Goal: Check status: Check status

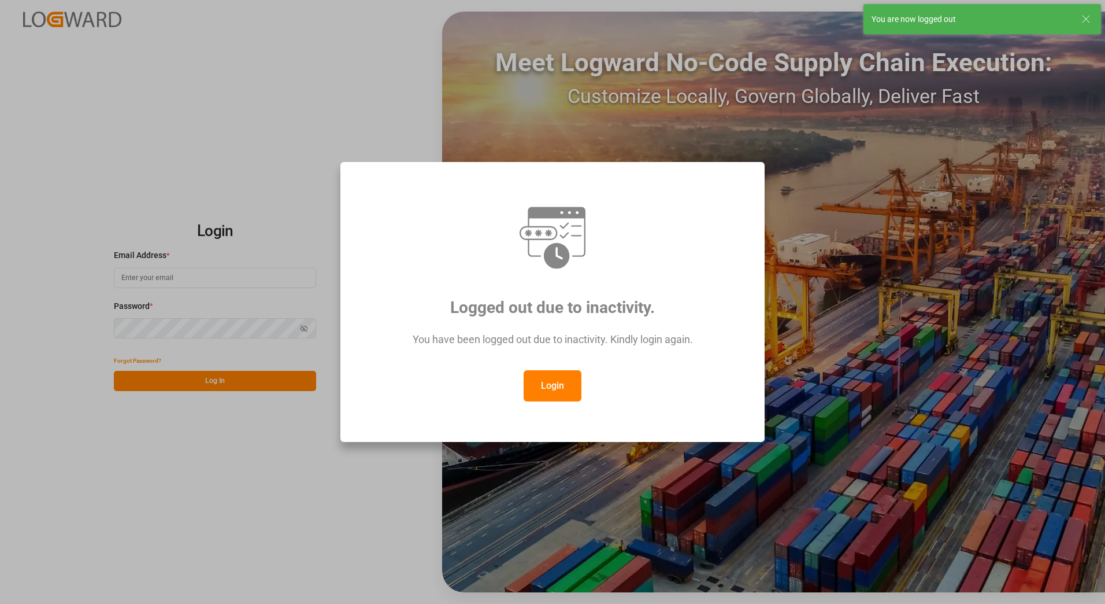
click at [642, 269] on div at bounding box center [553, 237] width 382 height 69
click at [282, 471] on div "Logged out due to inactivity. You have been logged out due to inactivity. Kindl…" at bounding box center [552, 302] width 1105 height 604
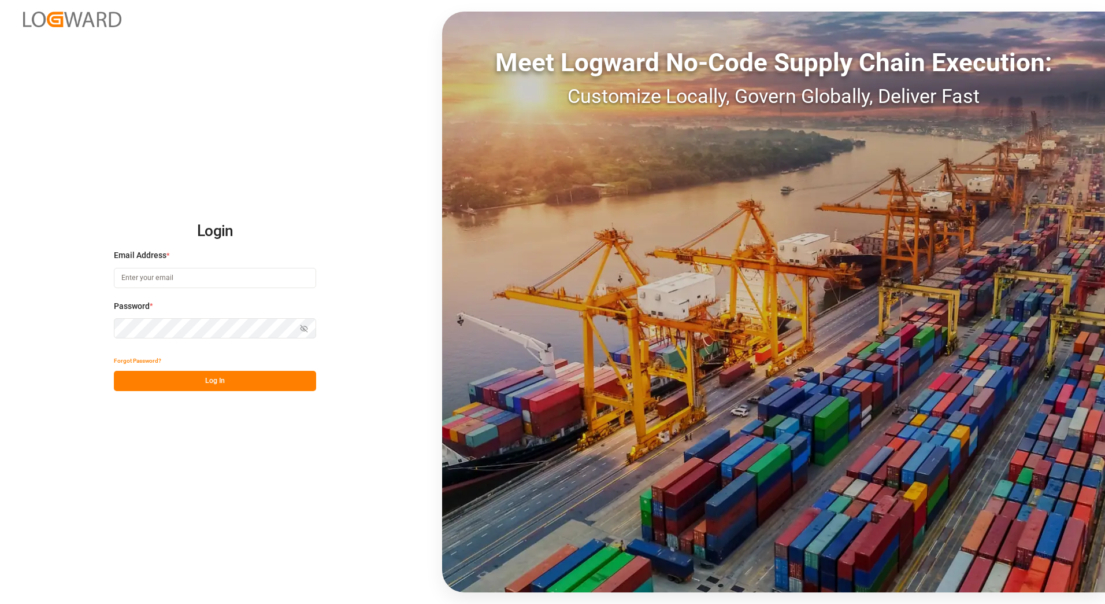
click at [157, 279] on input at bounding box center [215, 278] width 202 height 20
type input "[PERSON_NAME][EMAIL_ADDRESS][PERSON_NAME][DOMAIN_NAME]"
click at [149, 382] on button "Log In" at bounding box center [215, 381] width 202 height 20
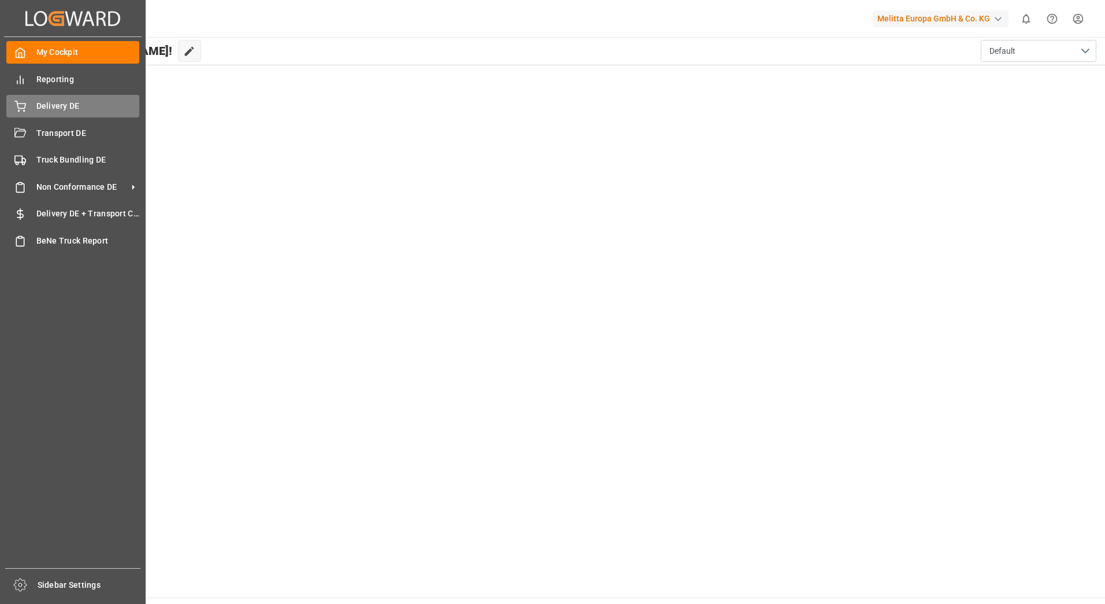
click at [56, 102] on span "Delivery DE" at bounding box center [87, 106] width 103 height 12
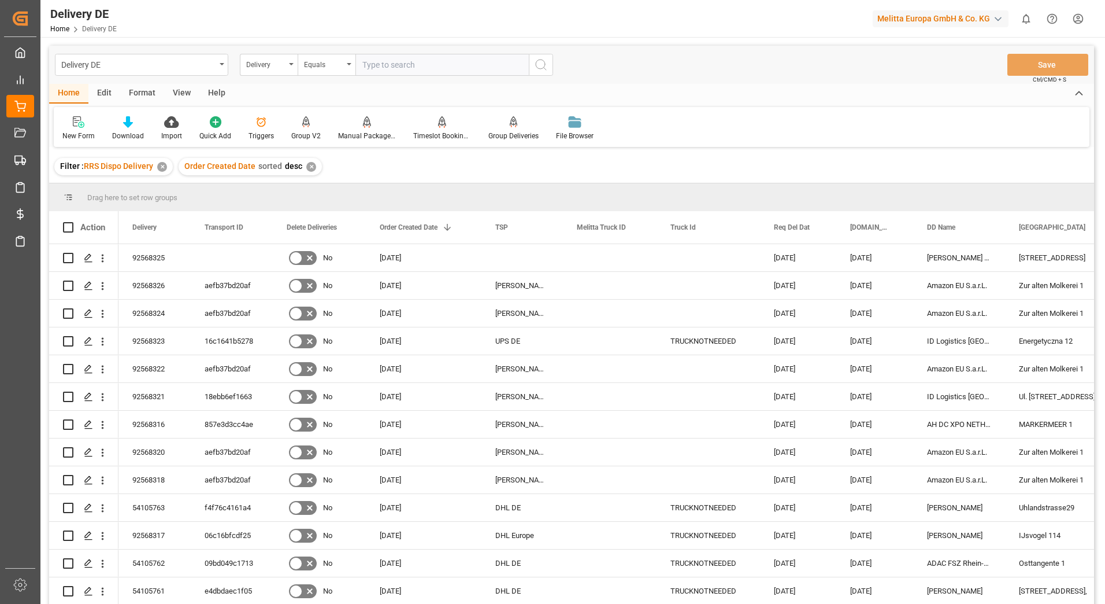
click at [390, 68] on input "text" at bounding box center [442, 65] width 173 height 22
type input "92568325"
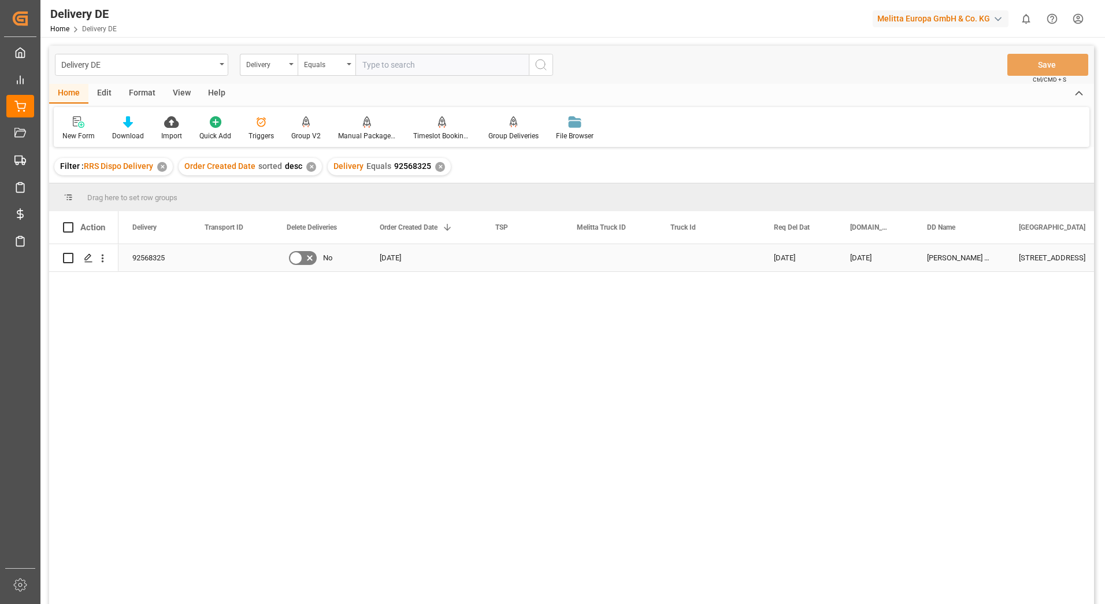
click at [69, 260] on input "Press Space to toggle row selection (unchecked)" at bounding box center [68, 258] width 10 height 10
checkbox input "true"
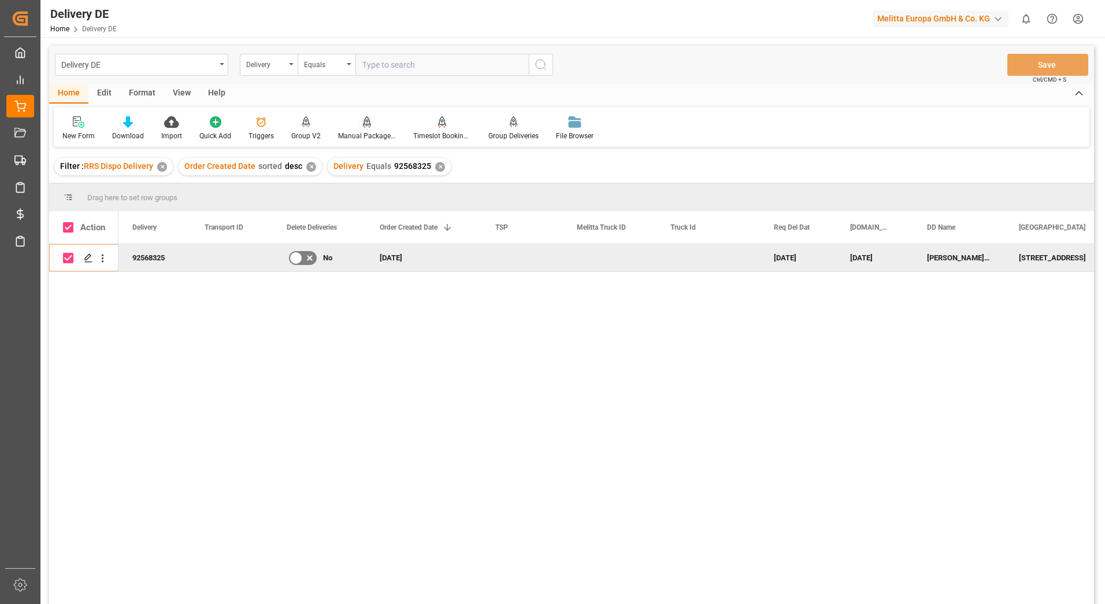
click at [363, 126] on icon at bounding box center [367, 122] width 8 height 12
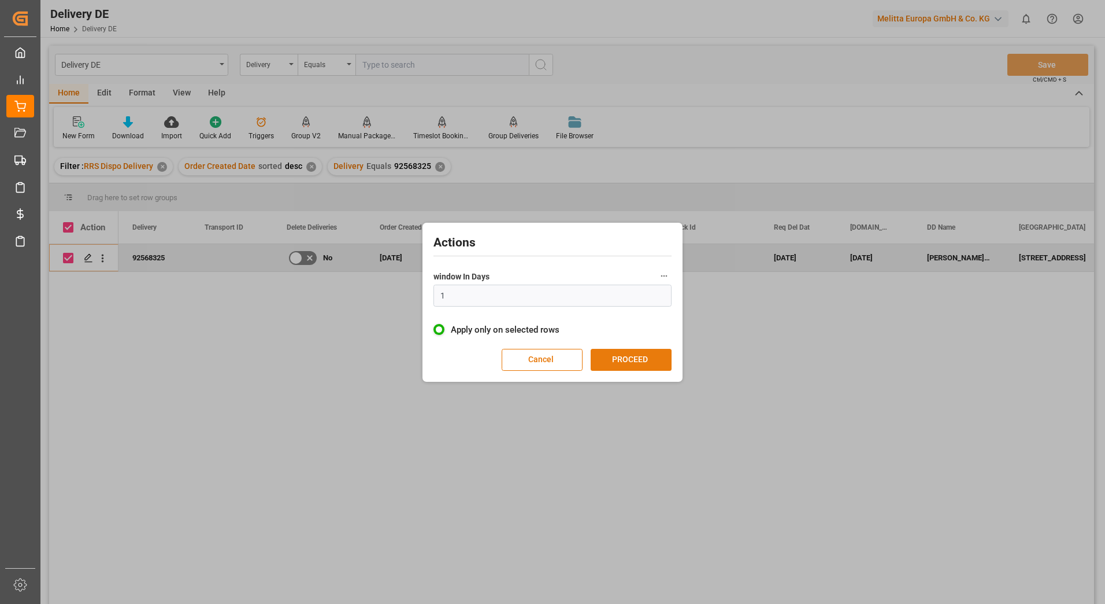
click at [634, 360] on button "PROCEED" at bounding box center [631, 360] width 81 height 22
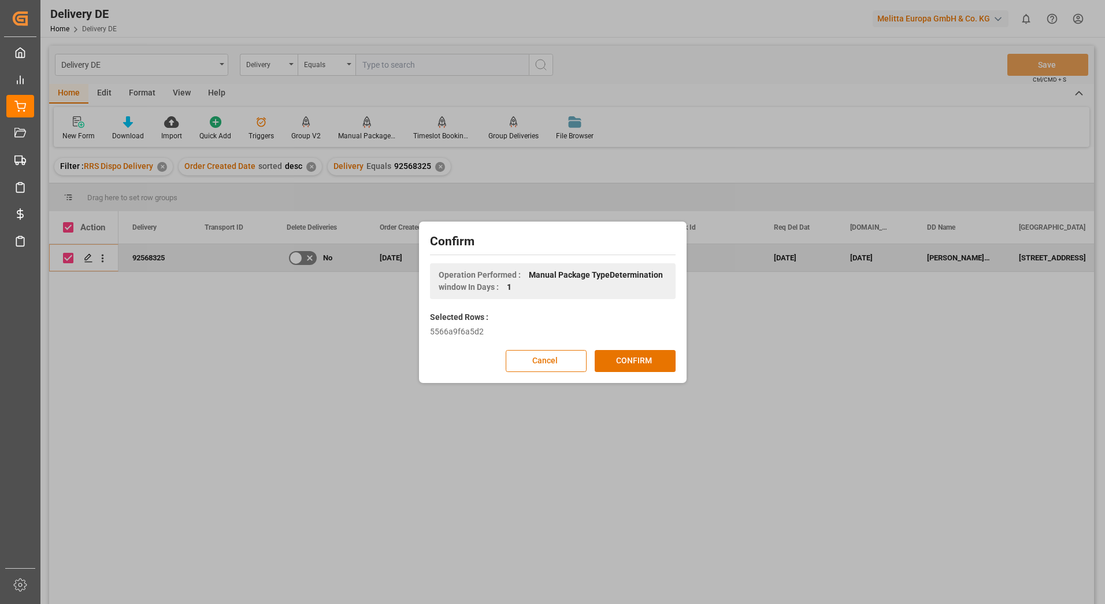
click at [634, 360] on button "CONFIRM" at bounding box center [635, 361] width 81 height 22
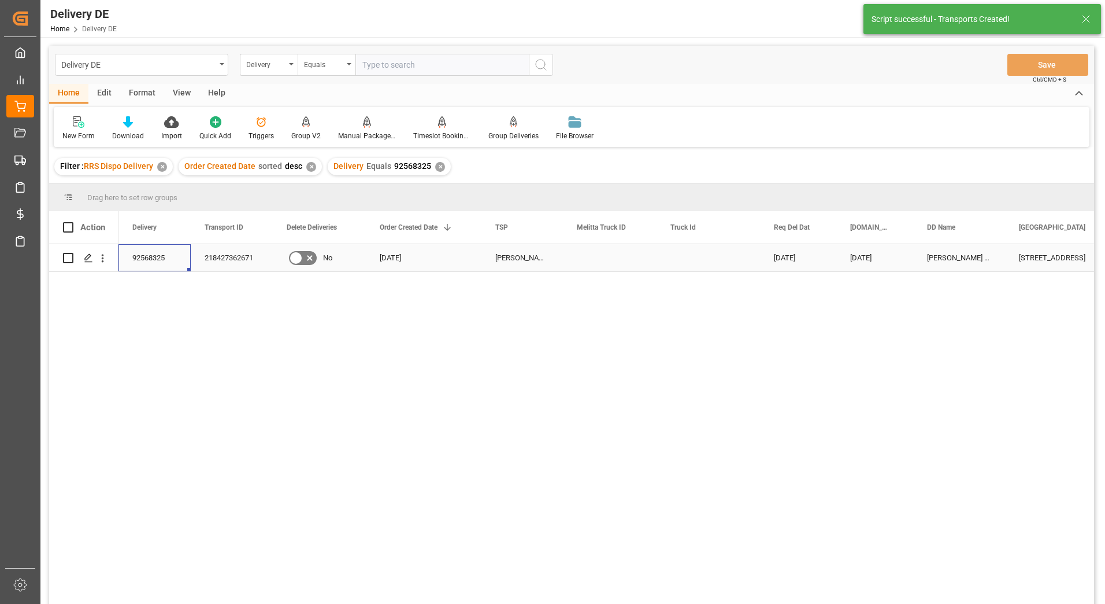
click at [151, 260] on div "92568325" at bounding box center [155, 257] width 72 height 27
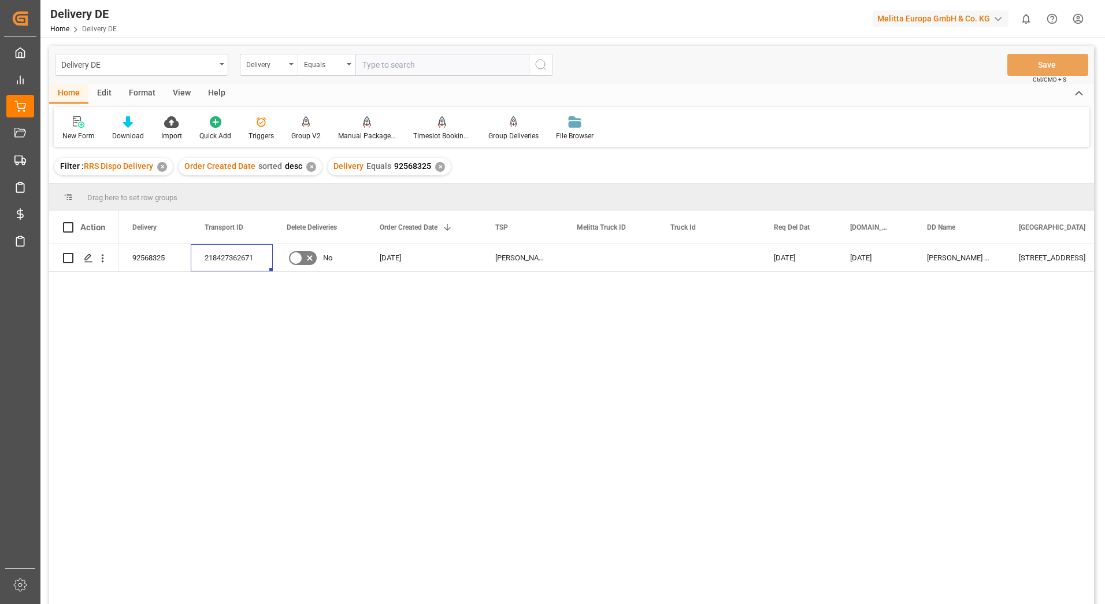
click at [436, 164] on div "✕" at bounding box center [440, 167] width 10 height 10
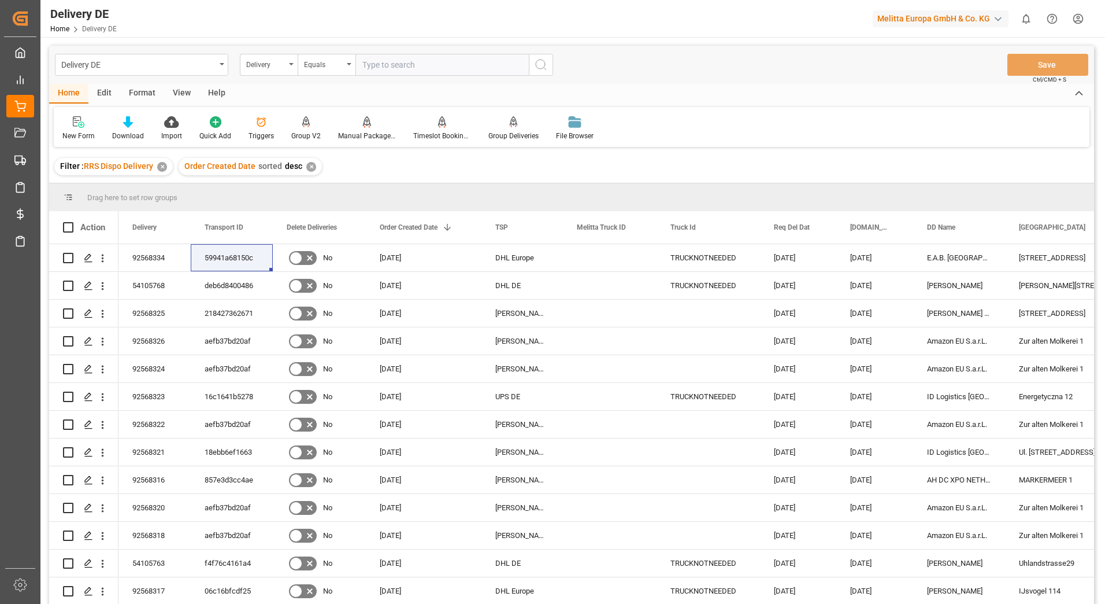
click at [376, 68] on input "text" at bounding box center [442, 65] width 173 height 22
type input "92568329"
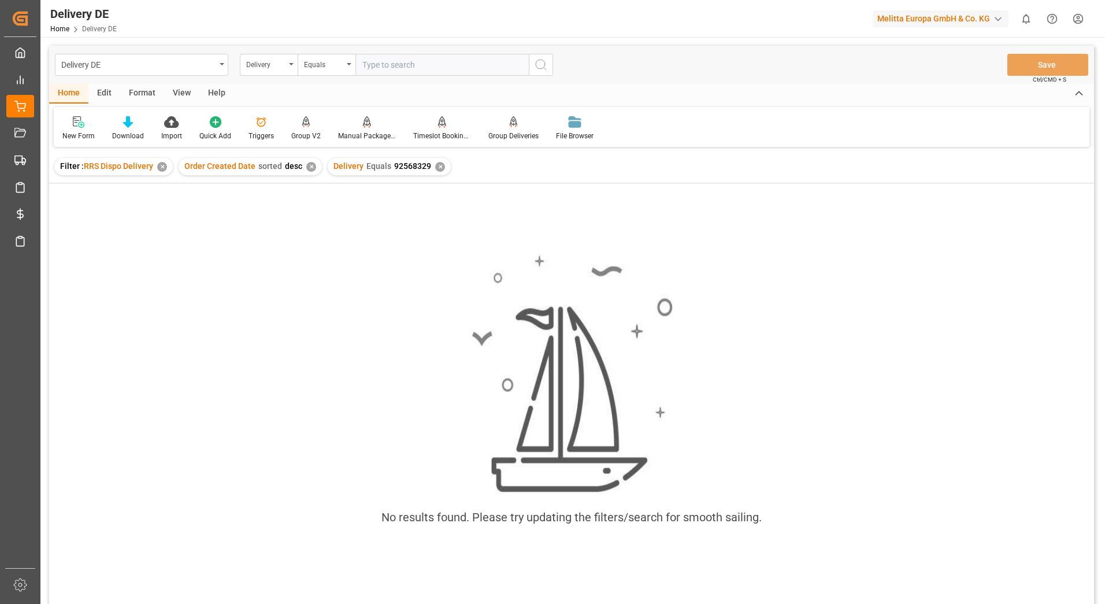
click at [436, 169] on div "✕" at bounding box center [440, 167] width 10 height 10
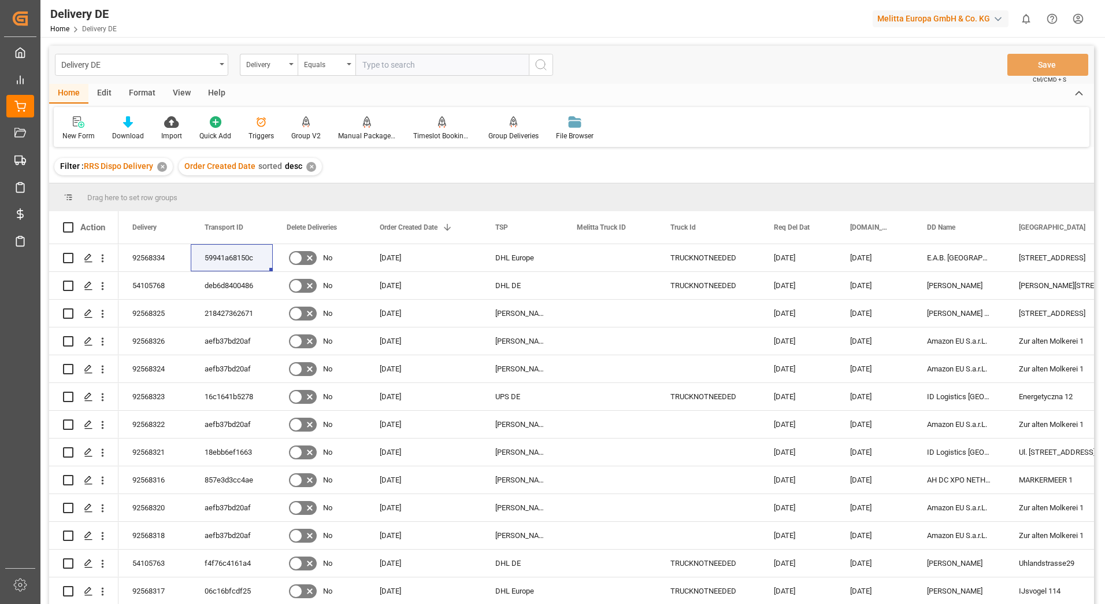
click at [370, 66] on input "text" at bounding box center [442, 65] width 173 height 22
type input "92568329"
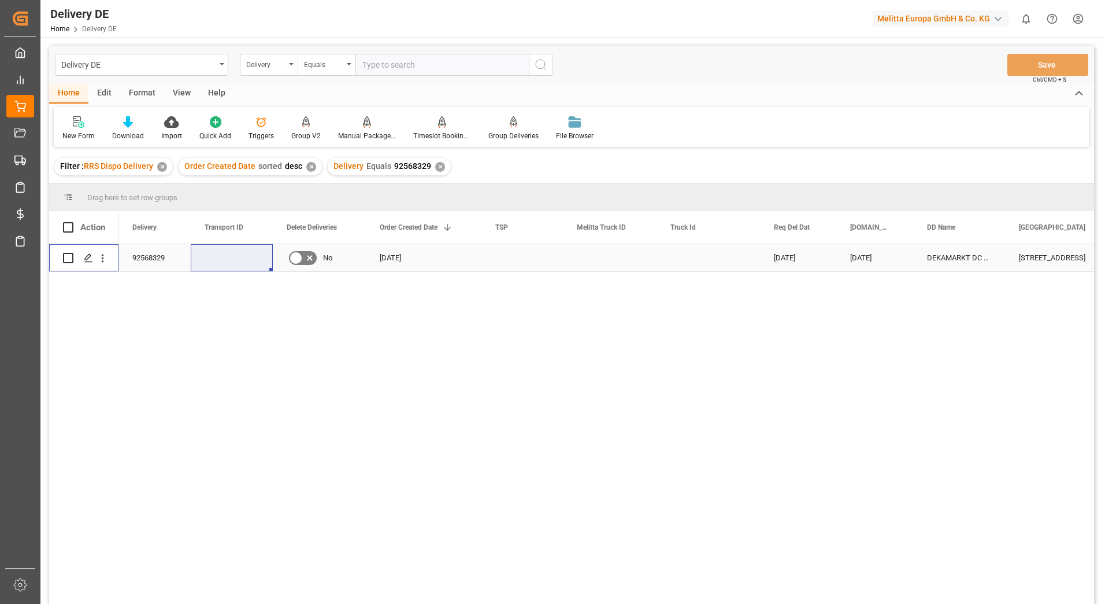
click at [71, 258] on input "Press Space to toggle row selection (unchecked)" at bounding box center [68, 258] width 10 height 10
checkbox input "true"
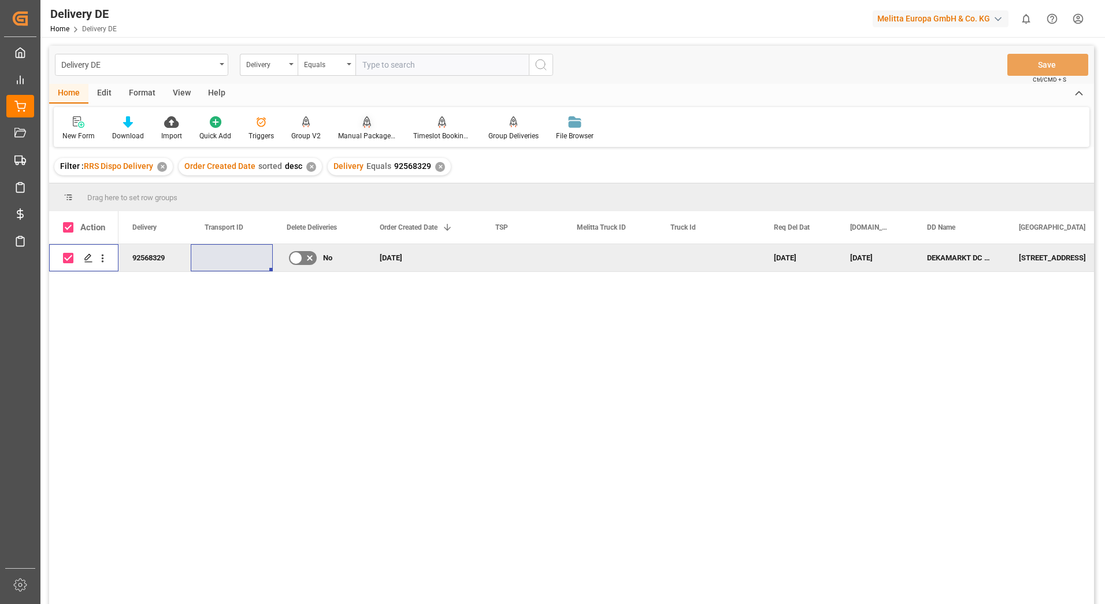
click at [369, 121] on div at bounding box center [367, 122] width 58 height 12
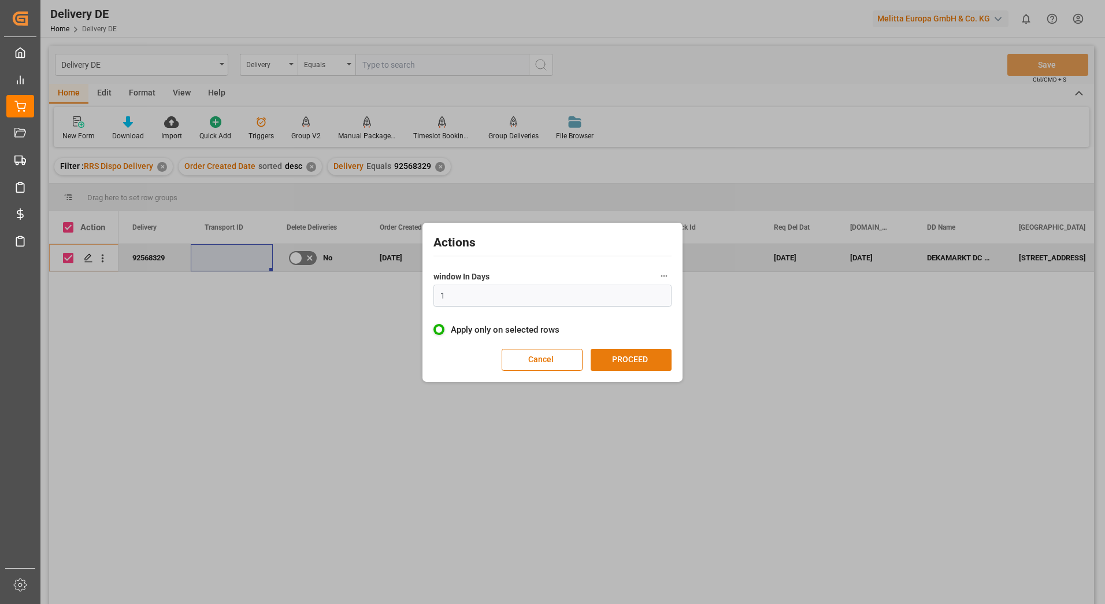
click at [610, 359] on button "PROCEED" at bounding box center [631, 360] width 81 height 22
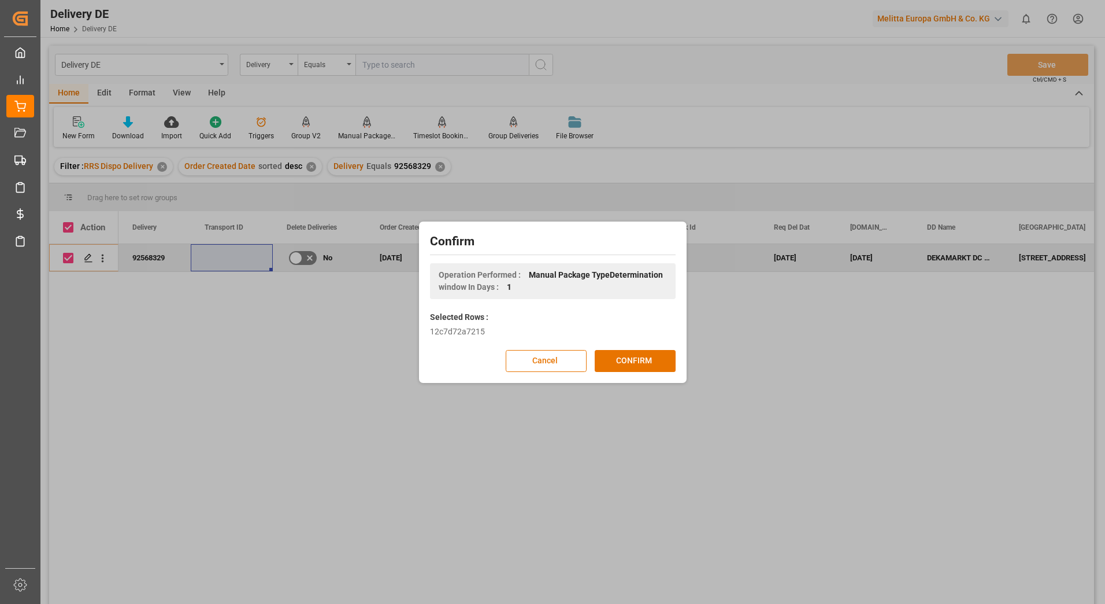
click at [610, 359] on button "CONFIRM" at bounding box center [635, 361] width 81 height 22
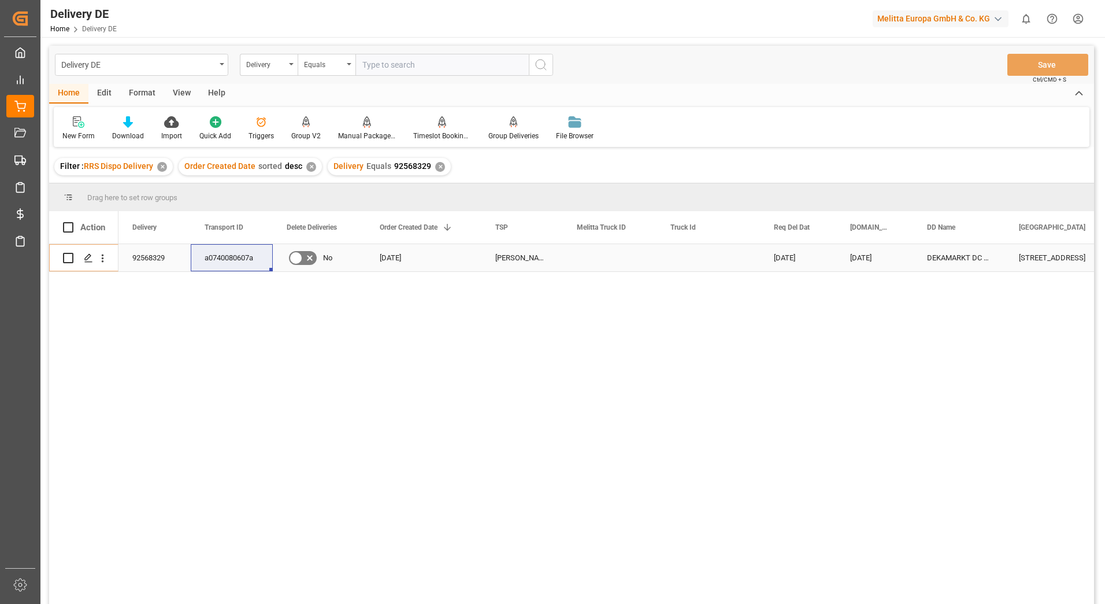
click at [161, 257] on div "92568329" at bounding box center [155, 257] width 72 height 27
click at [475, 495] on div "92568329 a0740080607a No [DATE] Van Rooijen BENELUX [DATE] [DATE] DEKAMARKT DC …" at bounding box center [607, 427] width 976 height 367
